Goal: Information Seeking & Learning: Learn about a topic

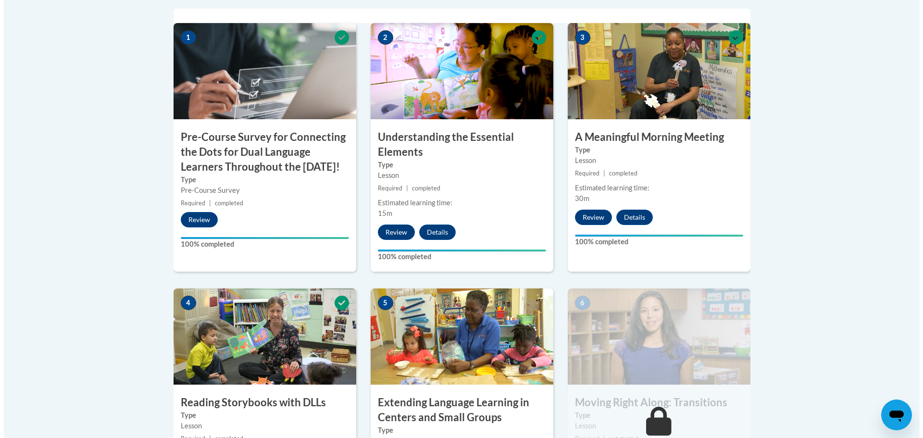
scroll to position [577, 0]
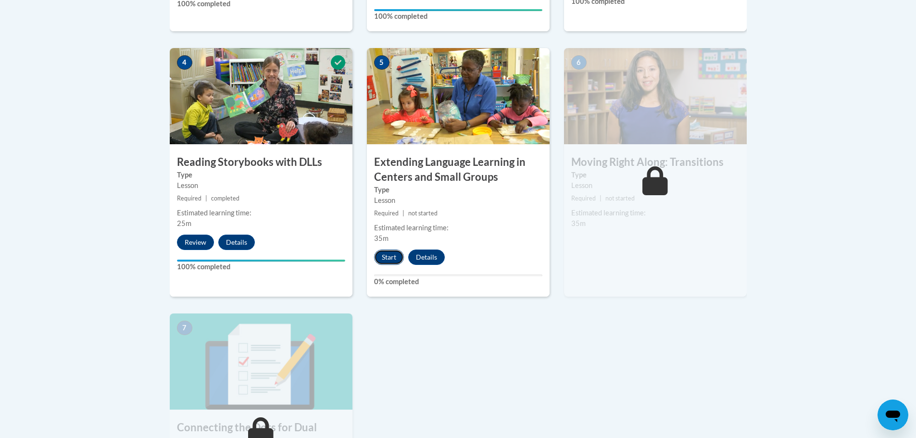
click at [380, 263] on button "Start" at bounding box center [389, 256] width 30 height 15
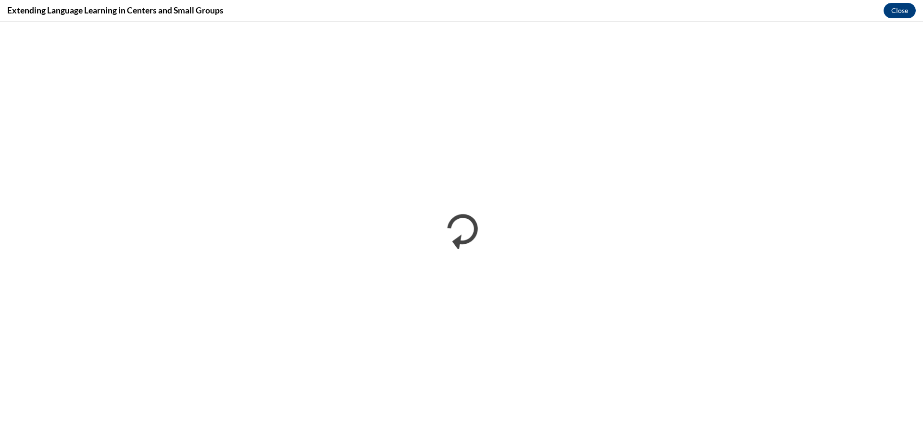
scroll to position [0, 0]
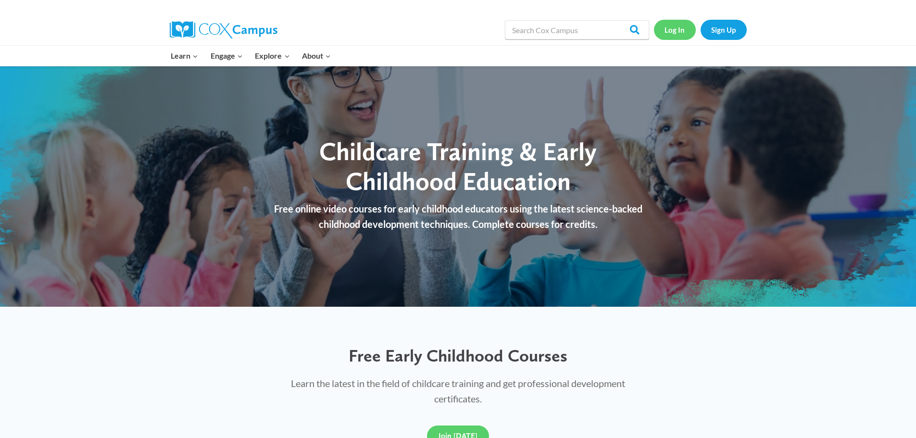
click at [674, 29] on link "Log In" at bounding box center [675, 30] width 42 height 20
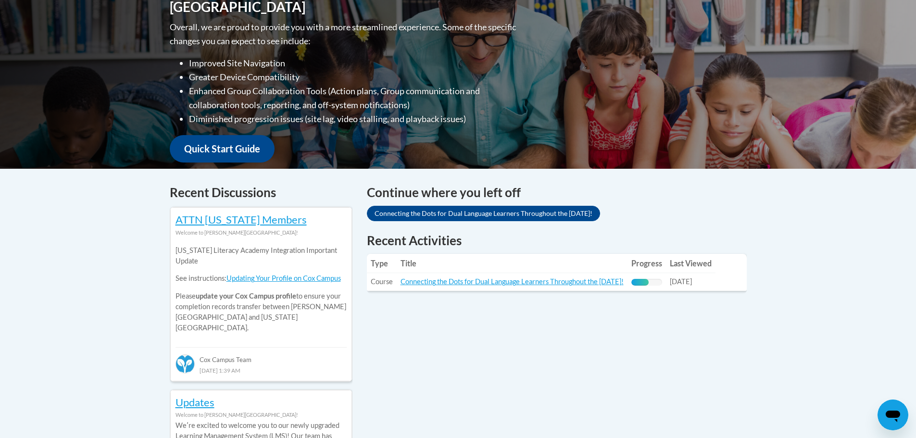
scroll to position [288, 0]
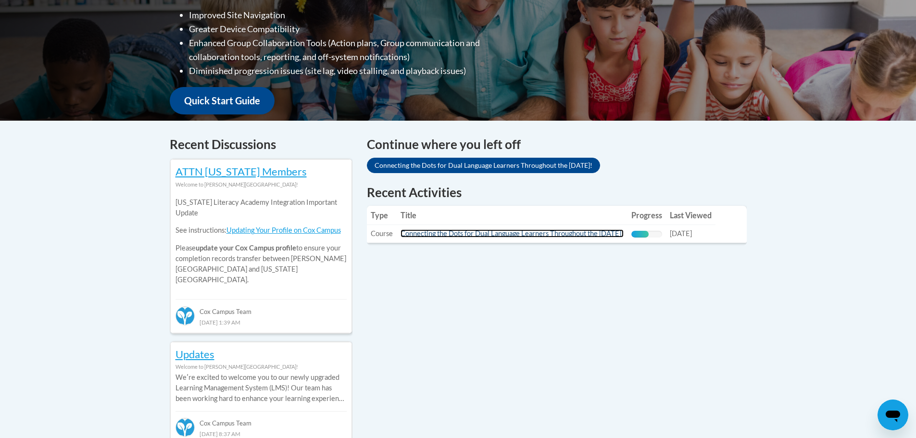
click at [528, 237] on link "Connecting the Dots for Dual Language Learners Throughout the [DATE]!" at bounding box center [511, 233] width 223 height 8
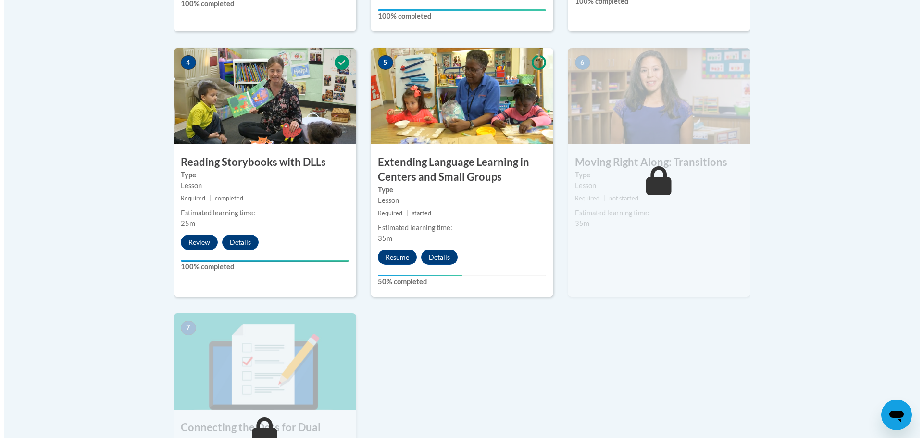
scroll to position [625, 0]
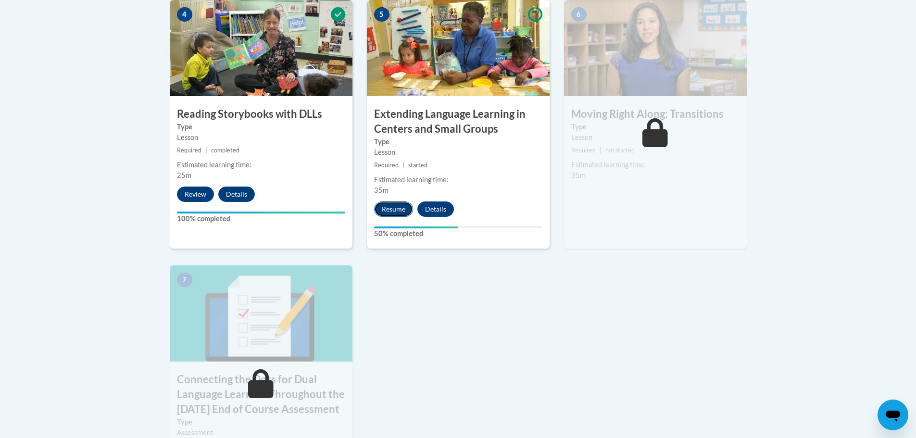
click at [399, 215] on button "Resume" at bounding box center [393, 208] width 39 height 15
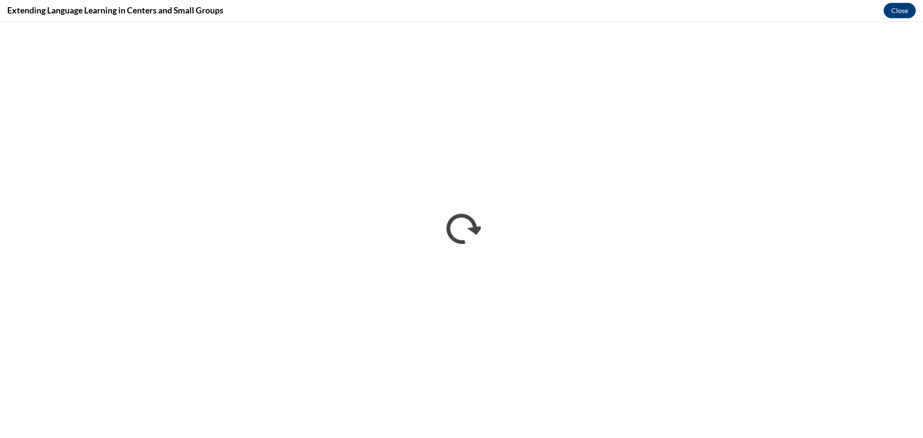
scroll to position [0, 0]
